Goal: Information Seeking & Learning: Learn about a topic

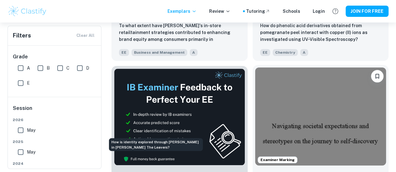
scroll to position [261, 0]
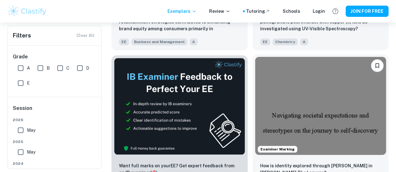
click at [255, 64] on img at bounding box center [320, 106] width 131 height 98
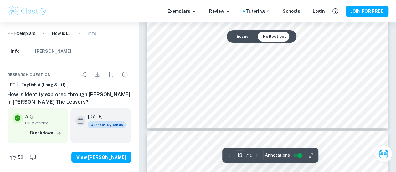
scroll to position [4465, 0]
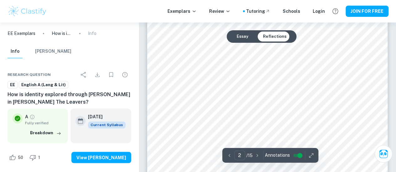
type input "1"
click at [245, 37] on button "Essay" at bounding box center [243, 37] width 22 height 10
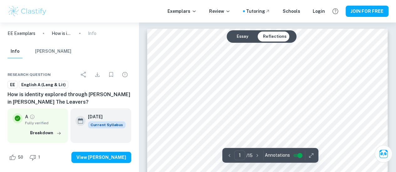
click at [245, 37] on button "Essay" at bounding box center [243, 37] width 22 height 10
click at [270, 34] on button "Reflections" at bounding box center [274, 37] width 33 height 10
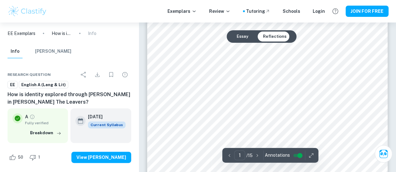
scroll to position [95, 0]
